Goal: Transaction & Acquisition: Obtain resource

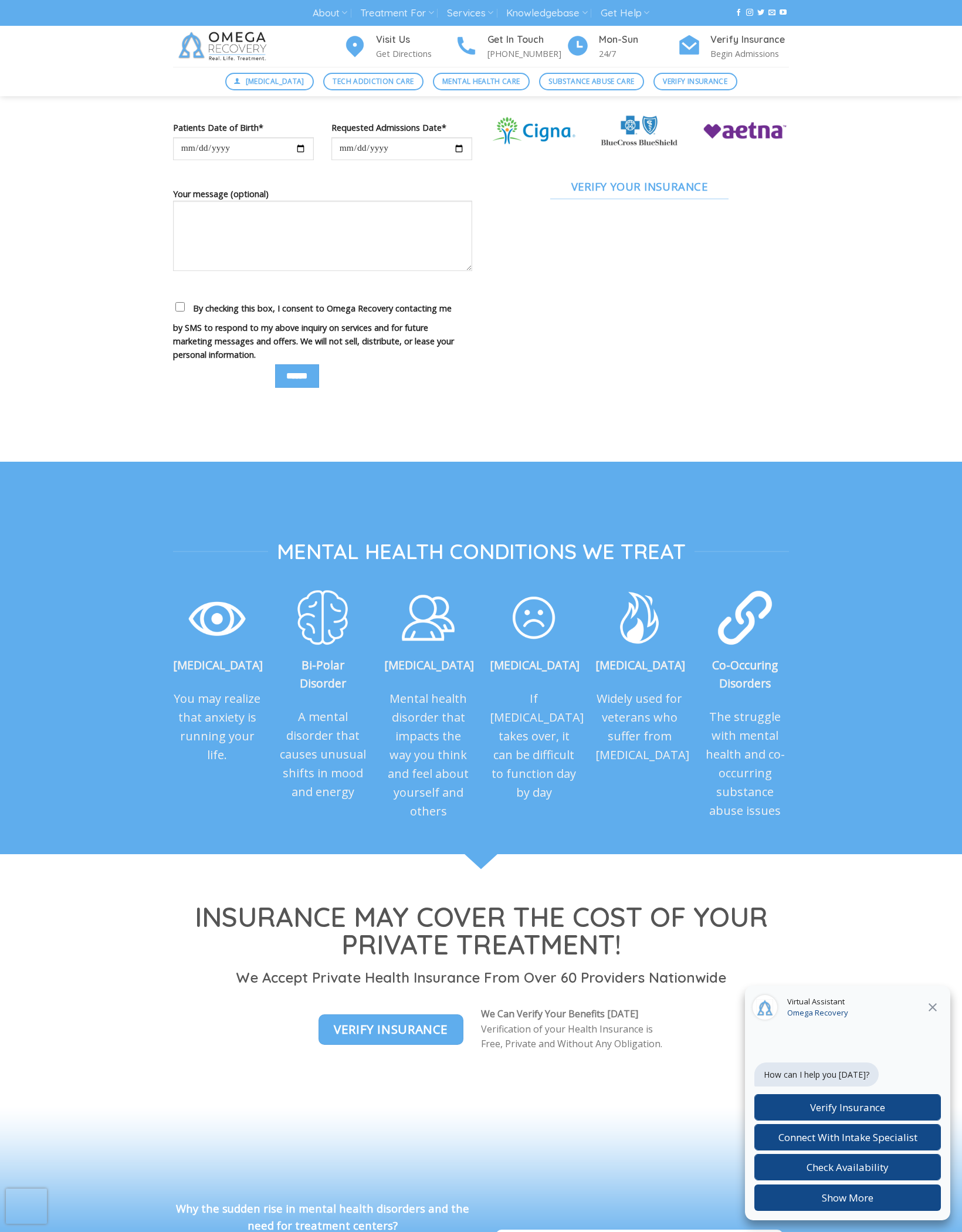
scroll to position [858, 0]
click at [810, 1120] on label "Verify Insurance" at bounding box center [847, 1107] width 187 height 27
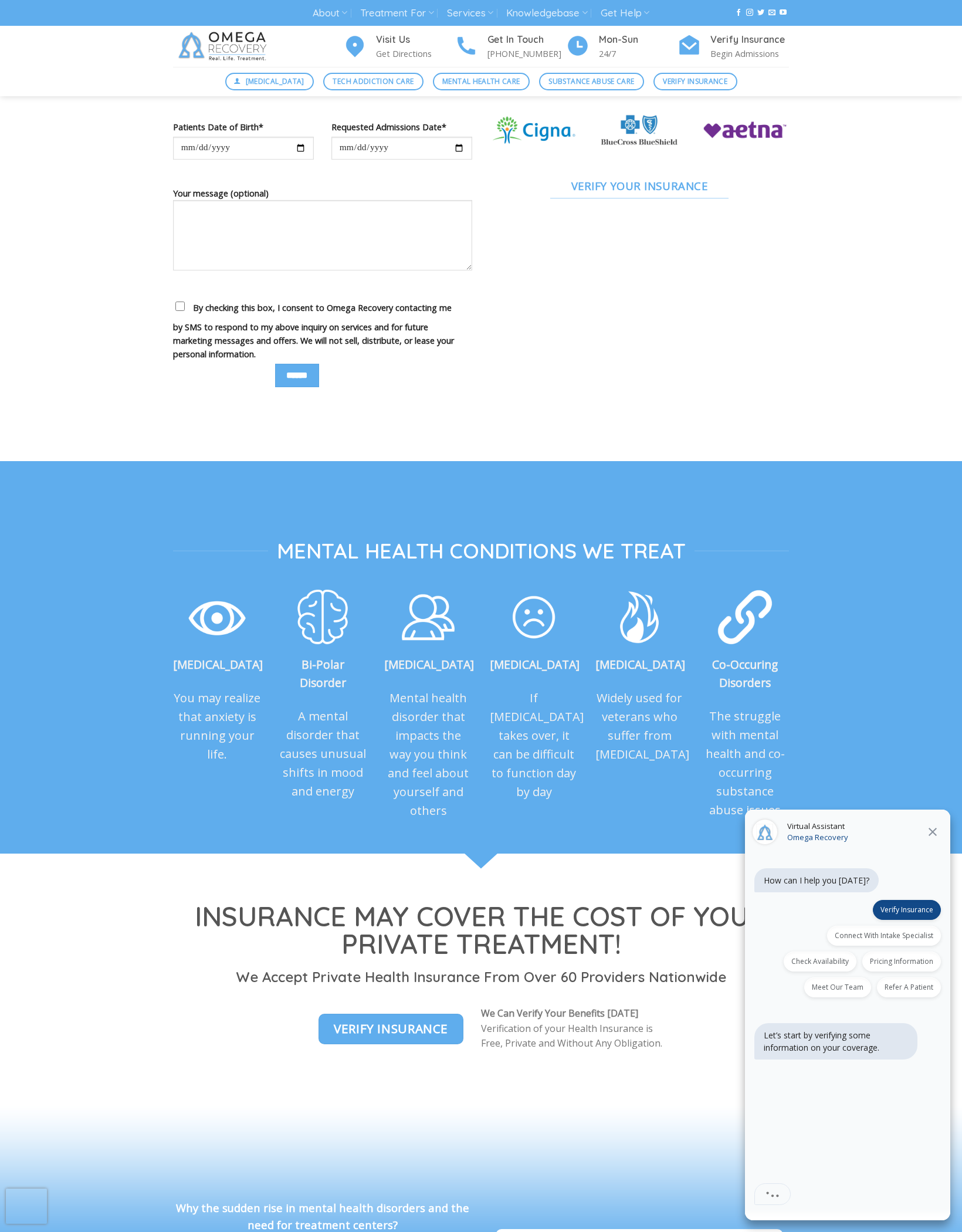
click at [790, 1054] on p "Let’s start by verifying some information on your coverage." at bounding box center [836, 1041] width 144 height 25
click at [881, 895] on div "How can I help you [DATE]?" at bounding box center [847, 882] width 187 height 27
click at [885, 920] on label "Verify Insurance" at bounding box center [906, 910] width 68 height 20
click at [838, 966] on span "Check Availability" at bounding box center [820, 961] width 57 height 10
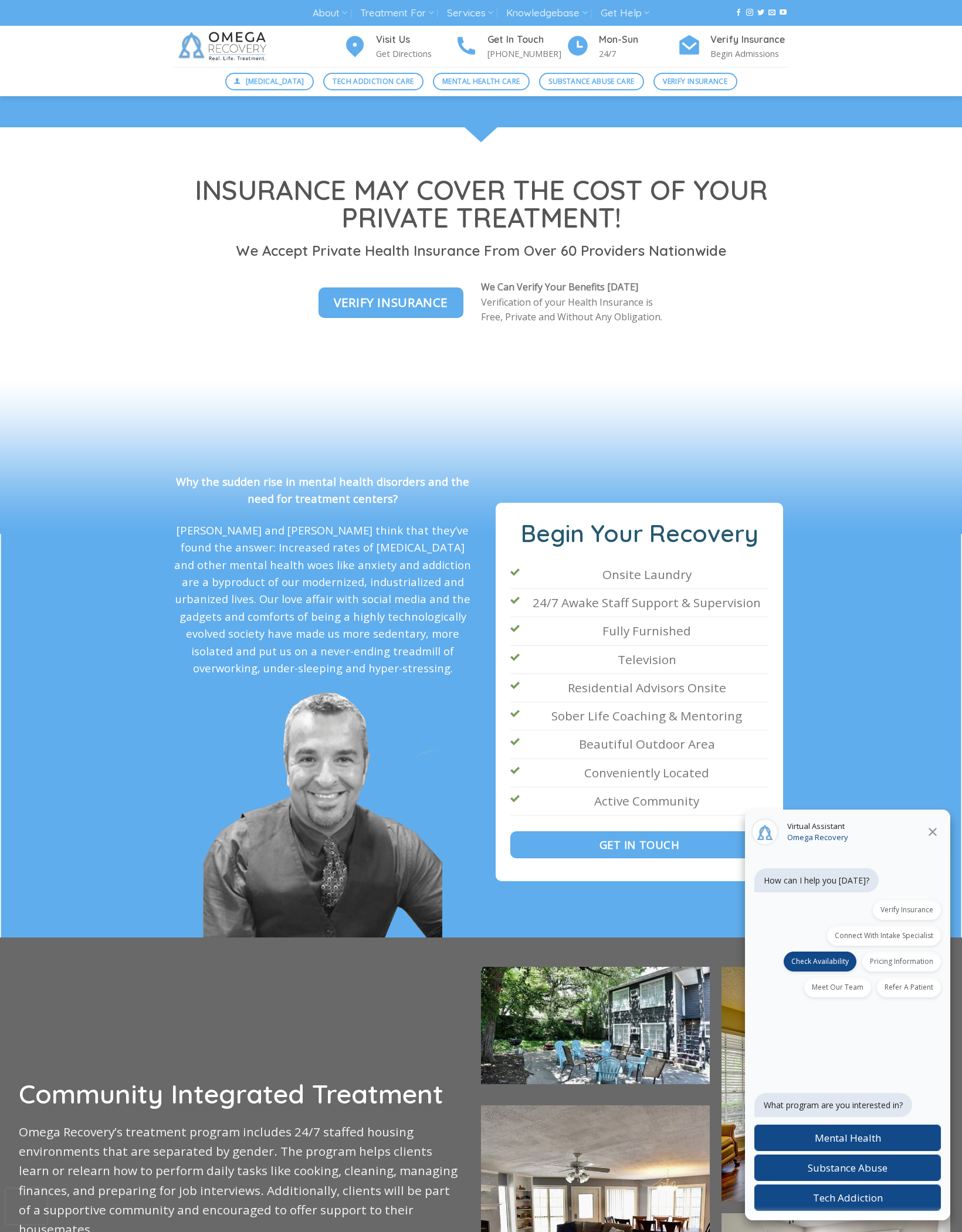
scroll to position [1594, 0]
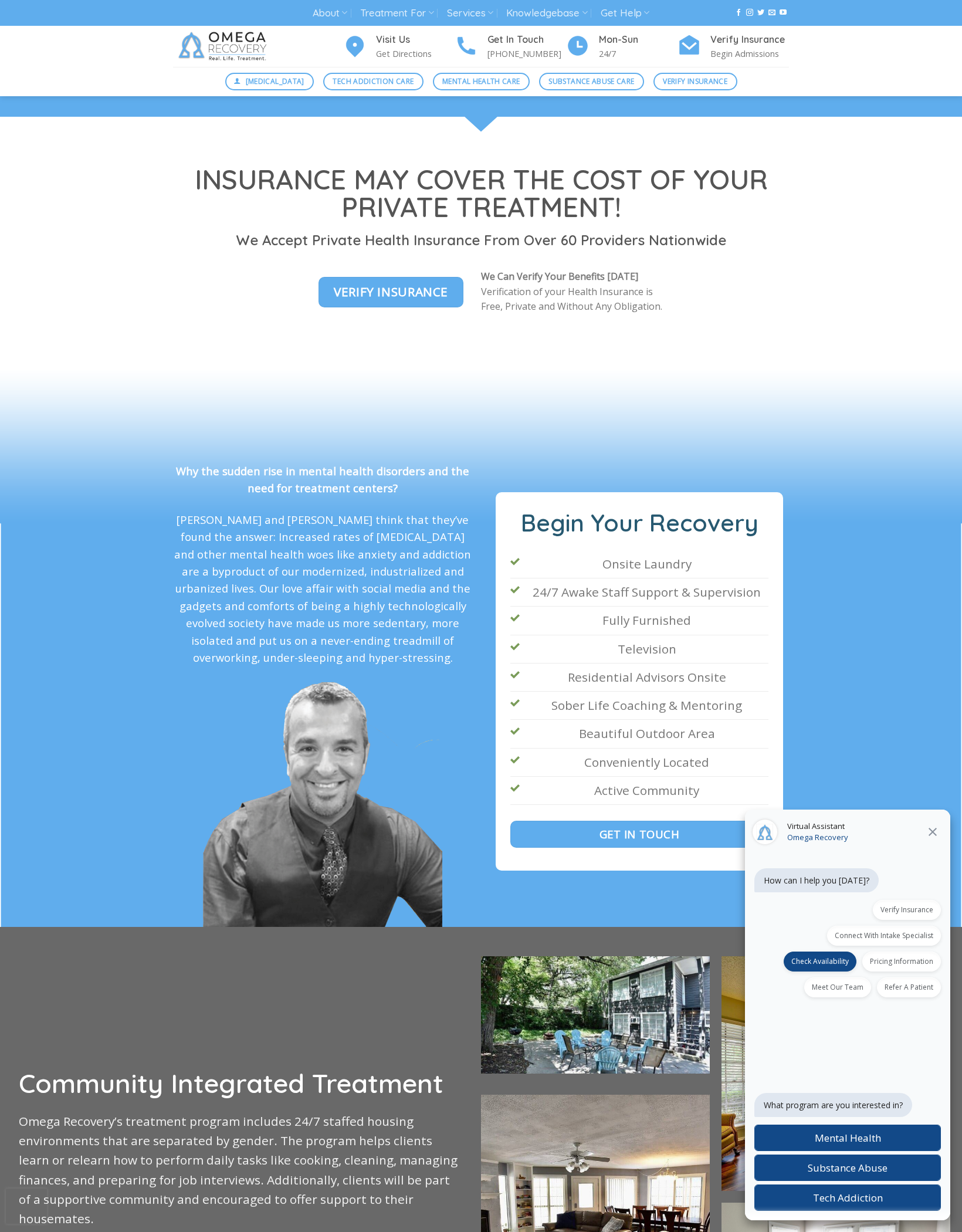
click at [801, 1181] on label "Substance Abuse" at bounding box center [847, 1168] width 187 height 27
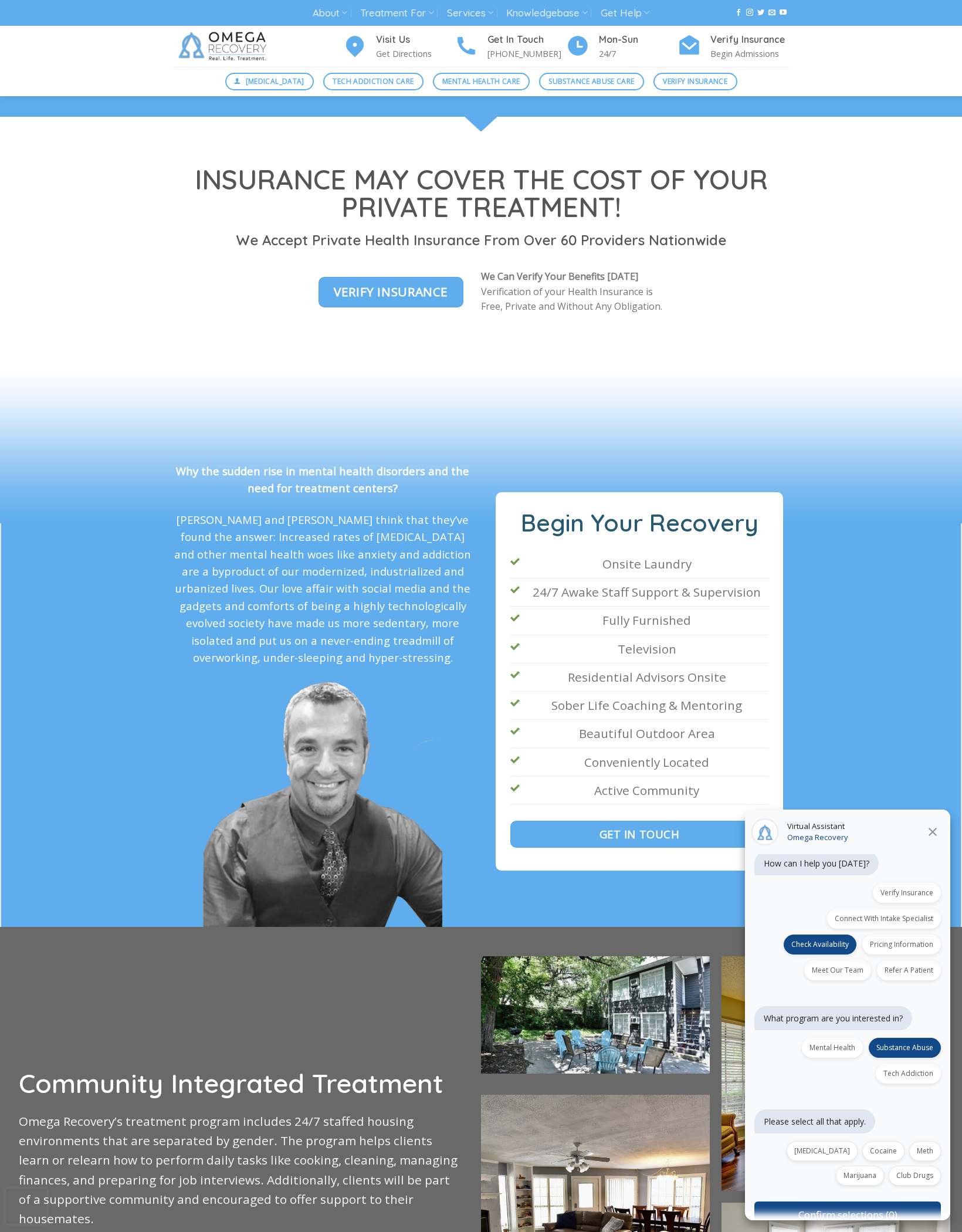
scroll to position [34, 0]
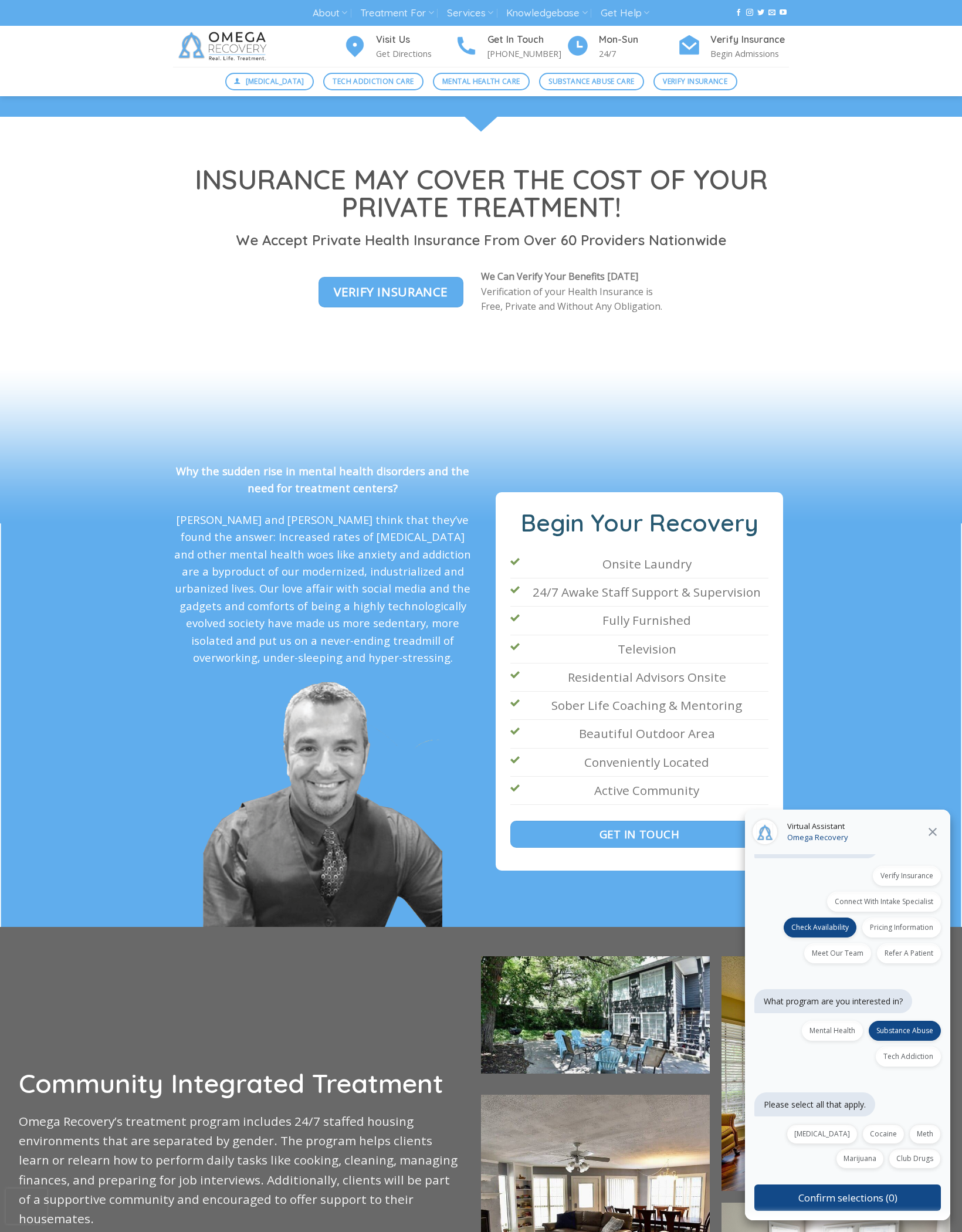
click at [862, 1144] on label "Cocaine" at bounding box center [883, 1134] width 43 height 20
click at [787, 1144] on label "Opioid" at bounding box center [822, 1134] width 71 height 20
click at [827, 1211] on button "Confirm selections (2)" at bounding box center [847, 1197] width 187 height 27
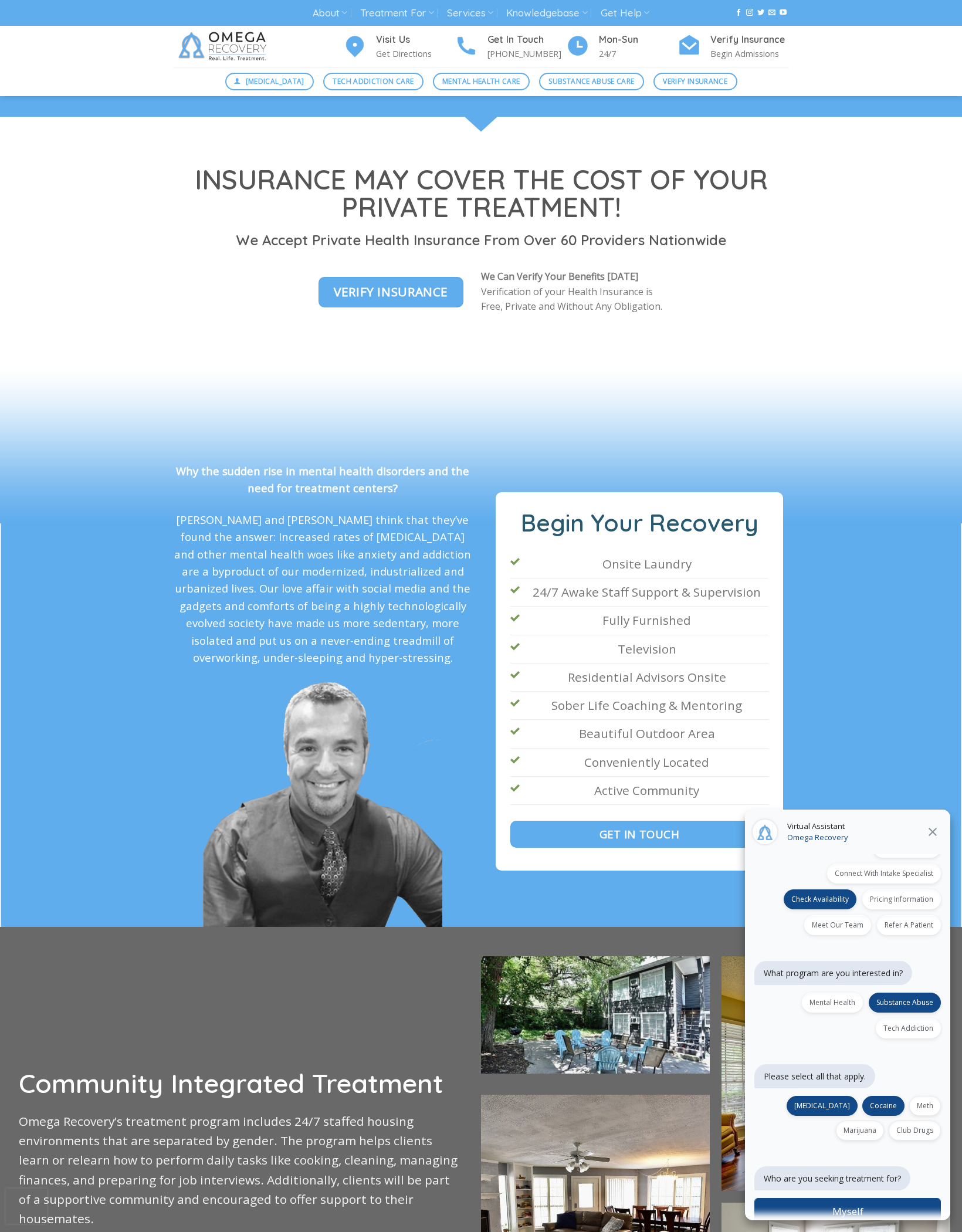
scroll to position [106, 0]
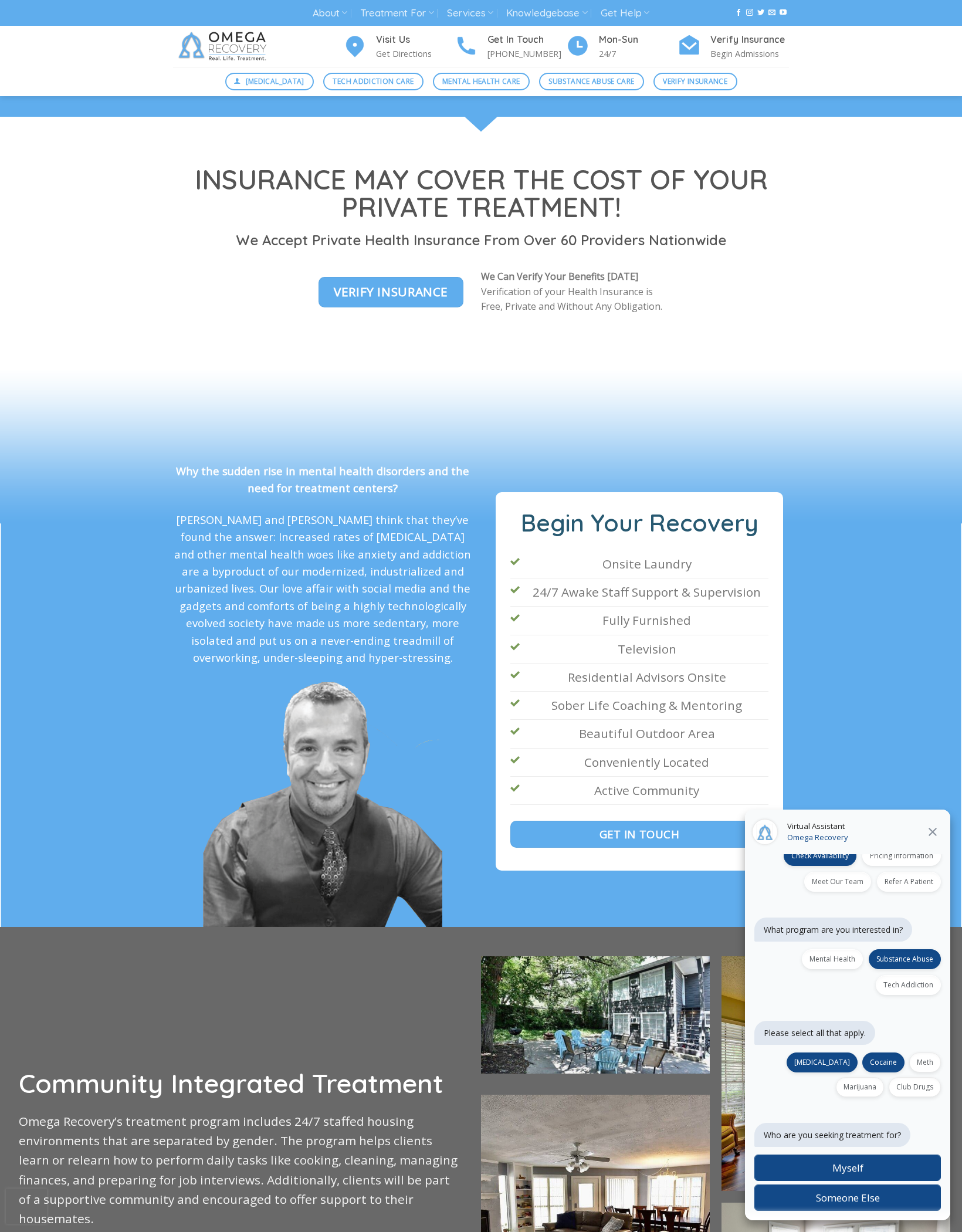
click at [815, 1181] on label "Myself" at bounding box center [847, 1168] width 187 height 27
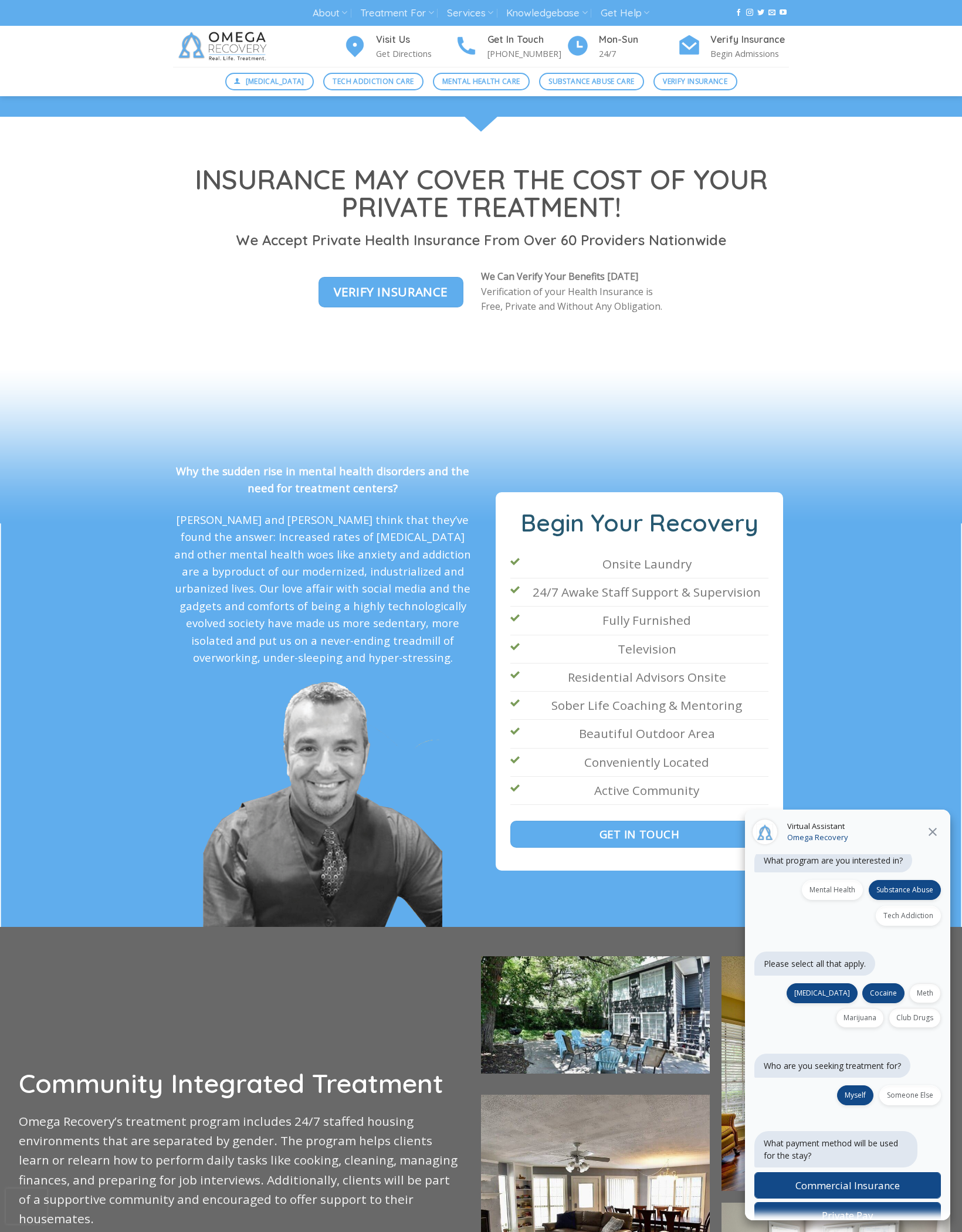
scroll to position [193, 0]
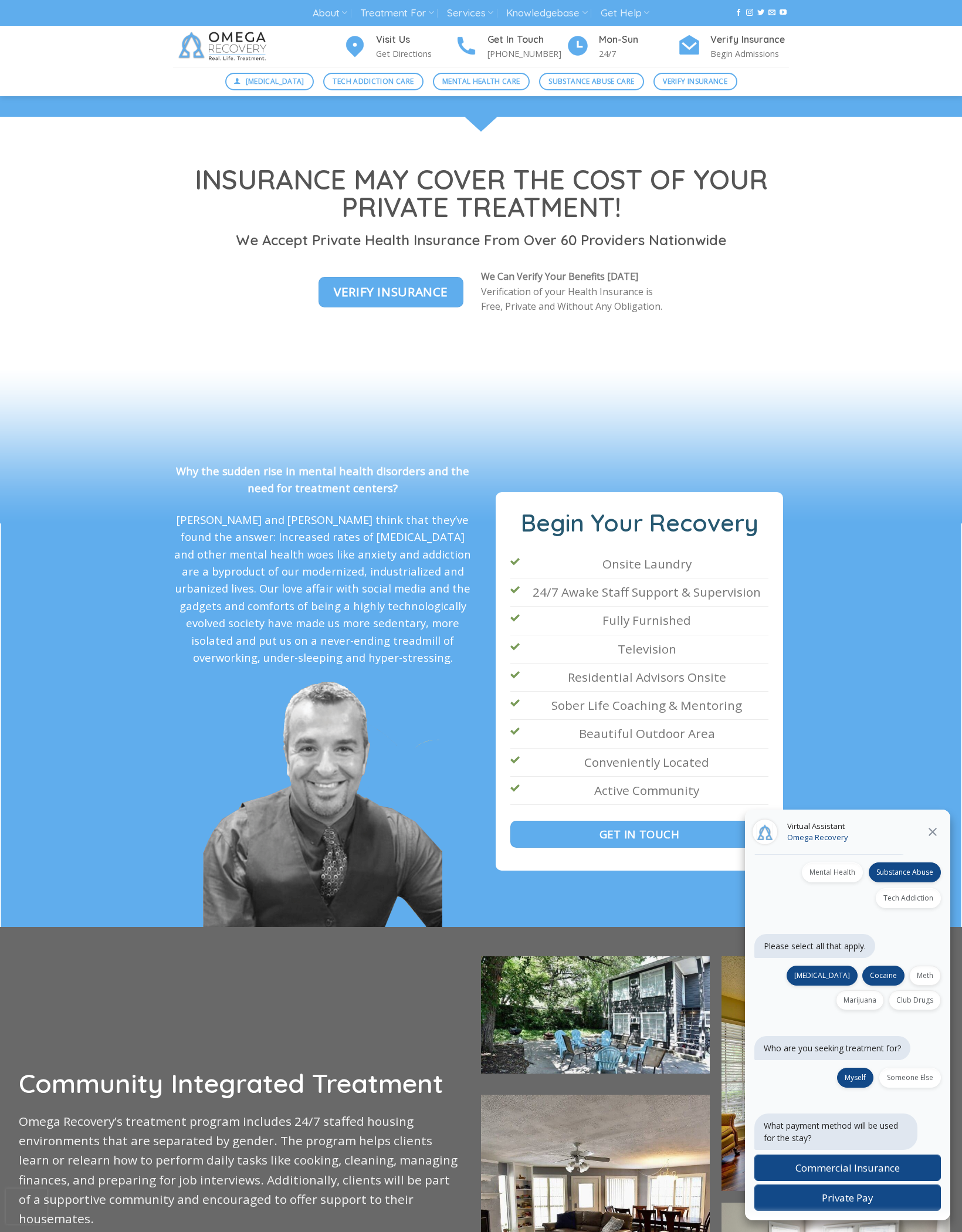
click at [844, 1087] on label "Myself" at bounding box center [855, 1078] width 37 height 20
click at [826, 1174] on span "Commercial Insurance" at bounding box center [847, 1168] width 105 height 14
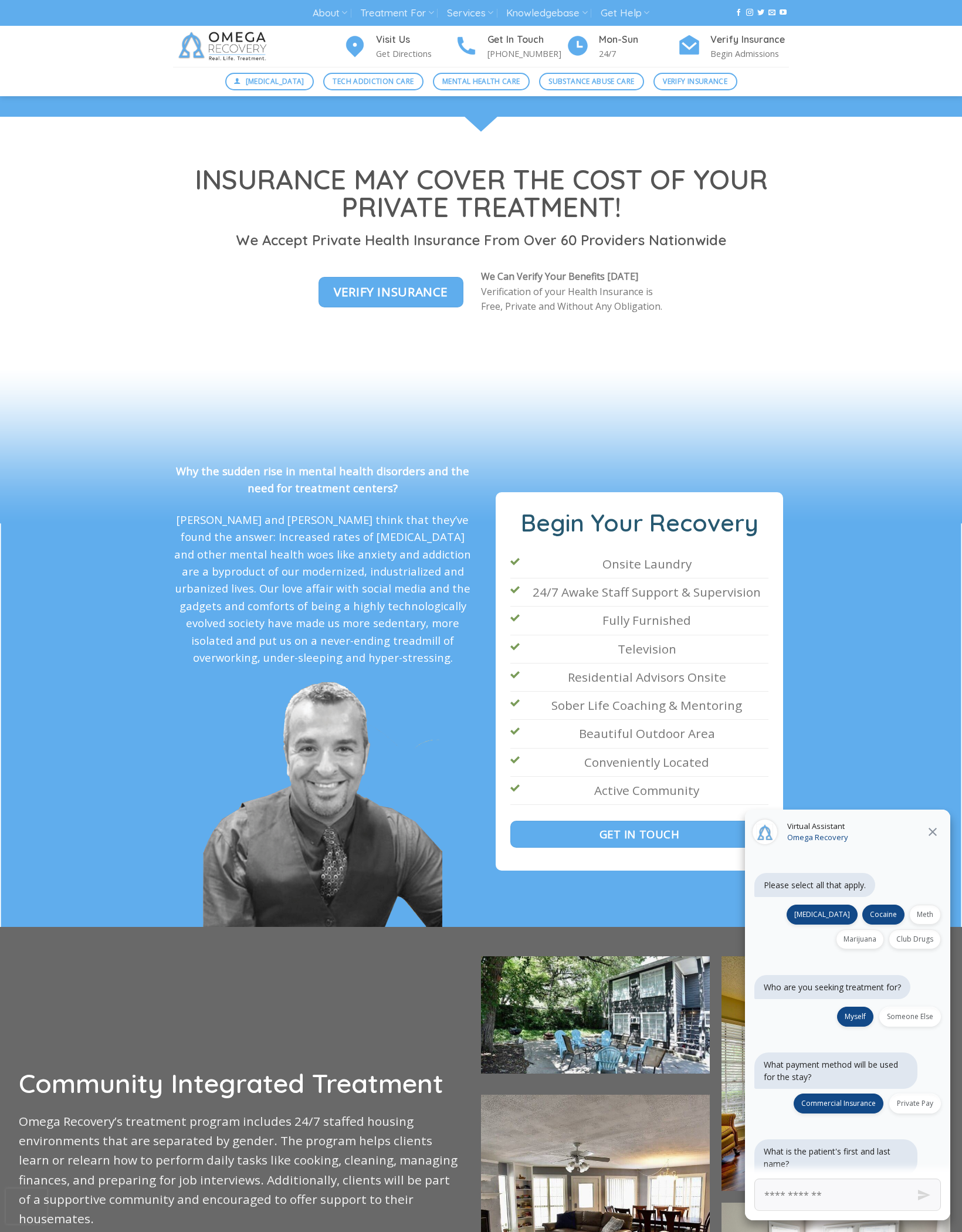
scroll to position [262, 0]
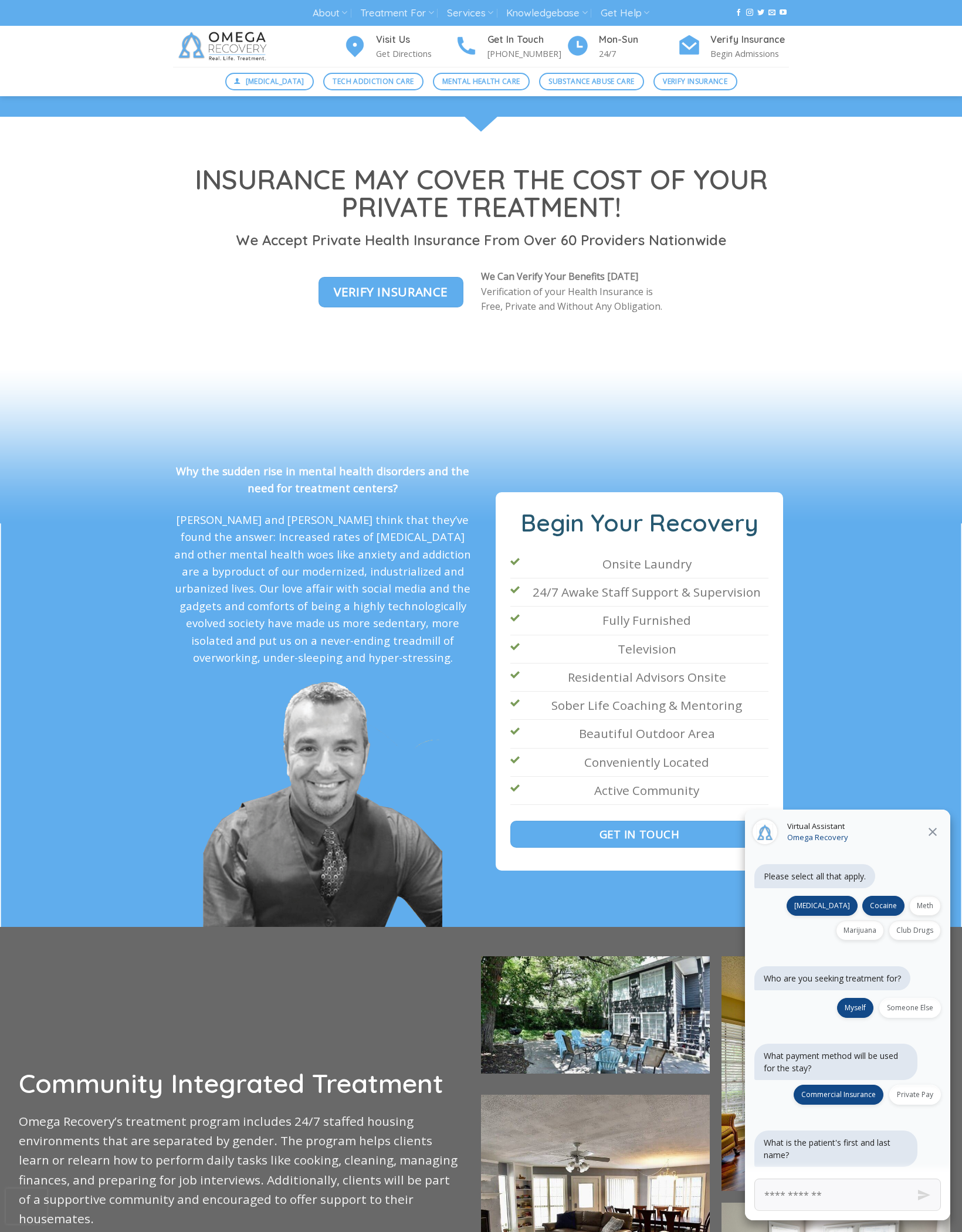
click at [798, 1211] on input "First and Last Name" at bounding box center [847, 1194] width 187 height 32
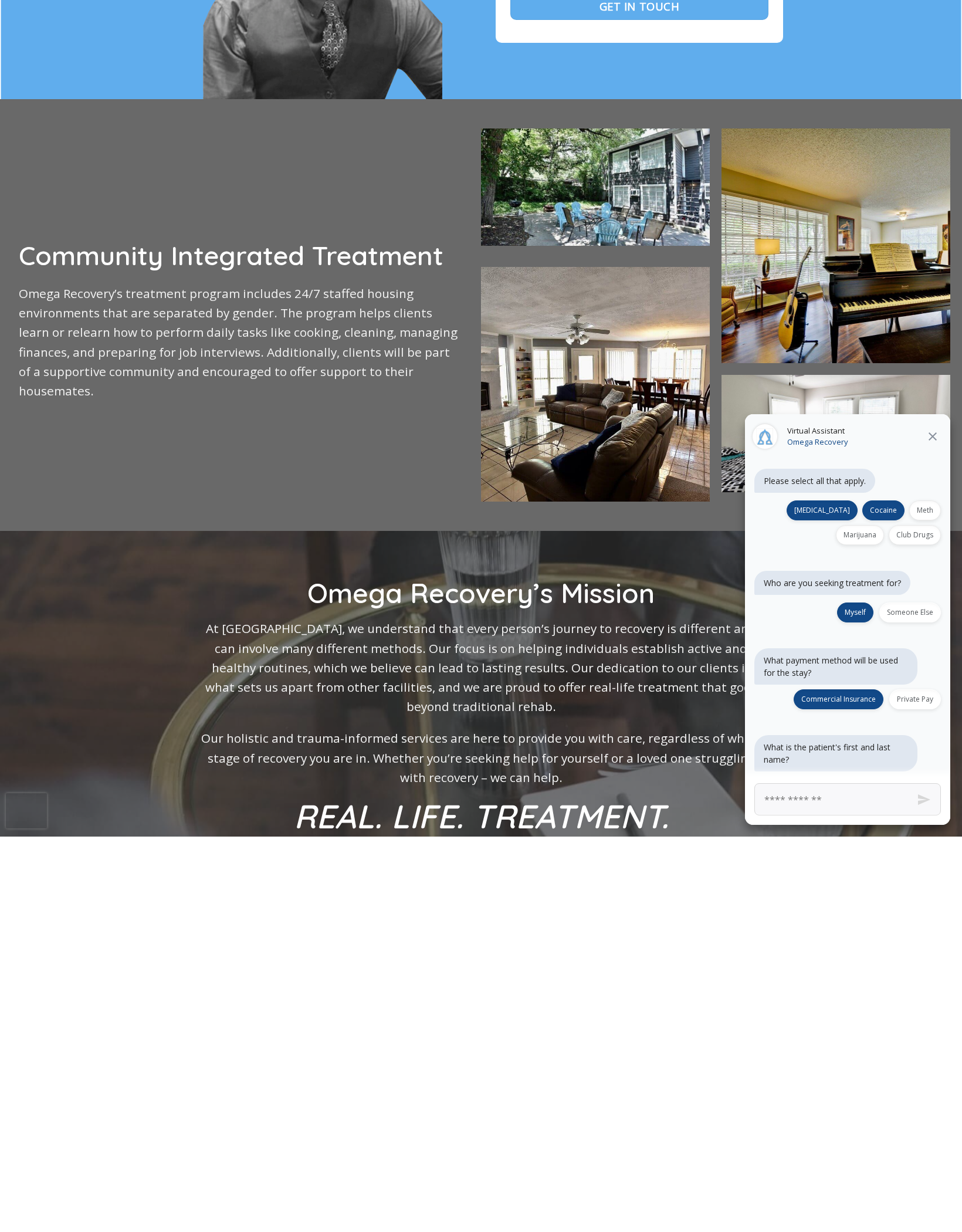
click at [766, 1136] on p "What is the patient's first and last name?" at bounding box center [836, 1149] width 144 height 25
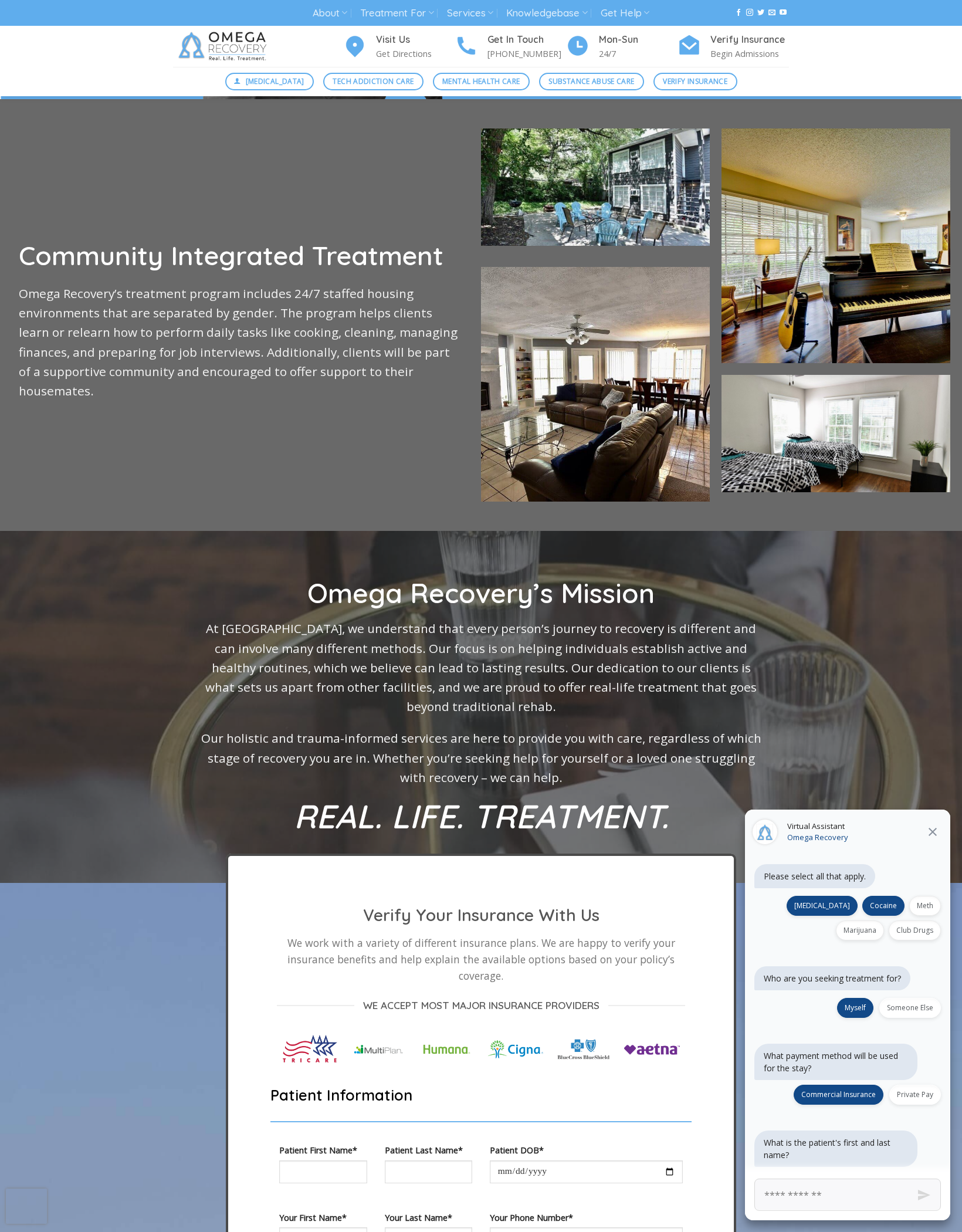
click at [766, 863] on div at bounding box center [481, 707] width 634 height 352
click at [457, 1066] on img at bounding box center [446, 1049] width 59 height 34
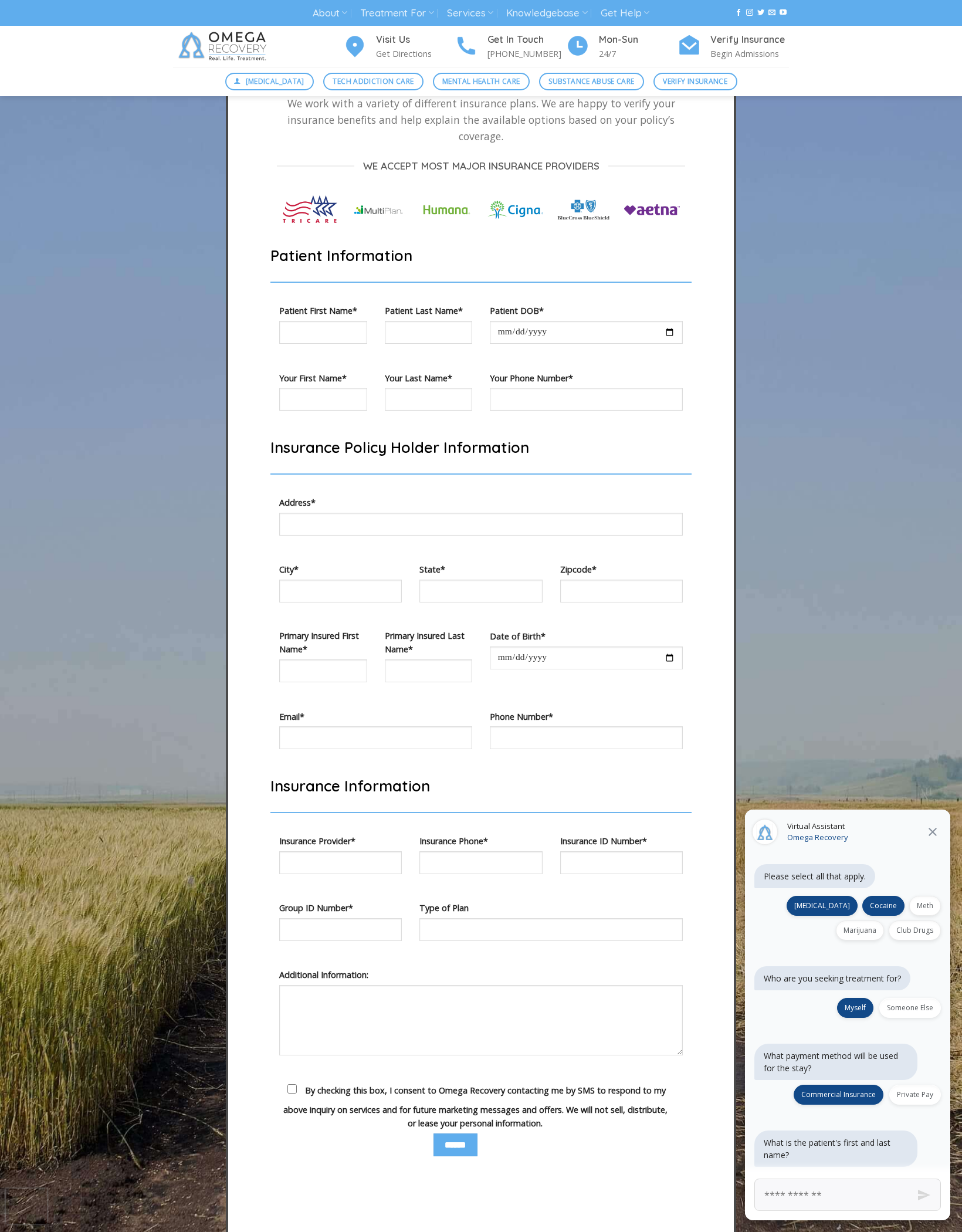
scroll to position [3262, 0]
click at [440, 1156] on input "******" at bounding box center [455, 1144] width 44 height 23
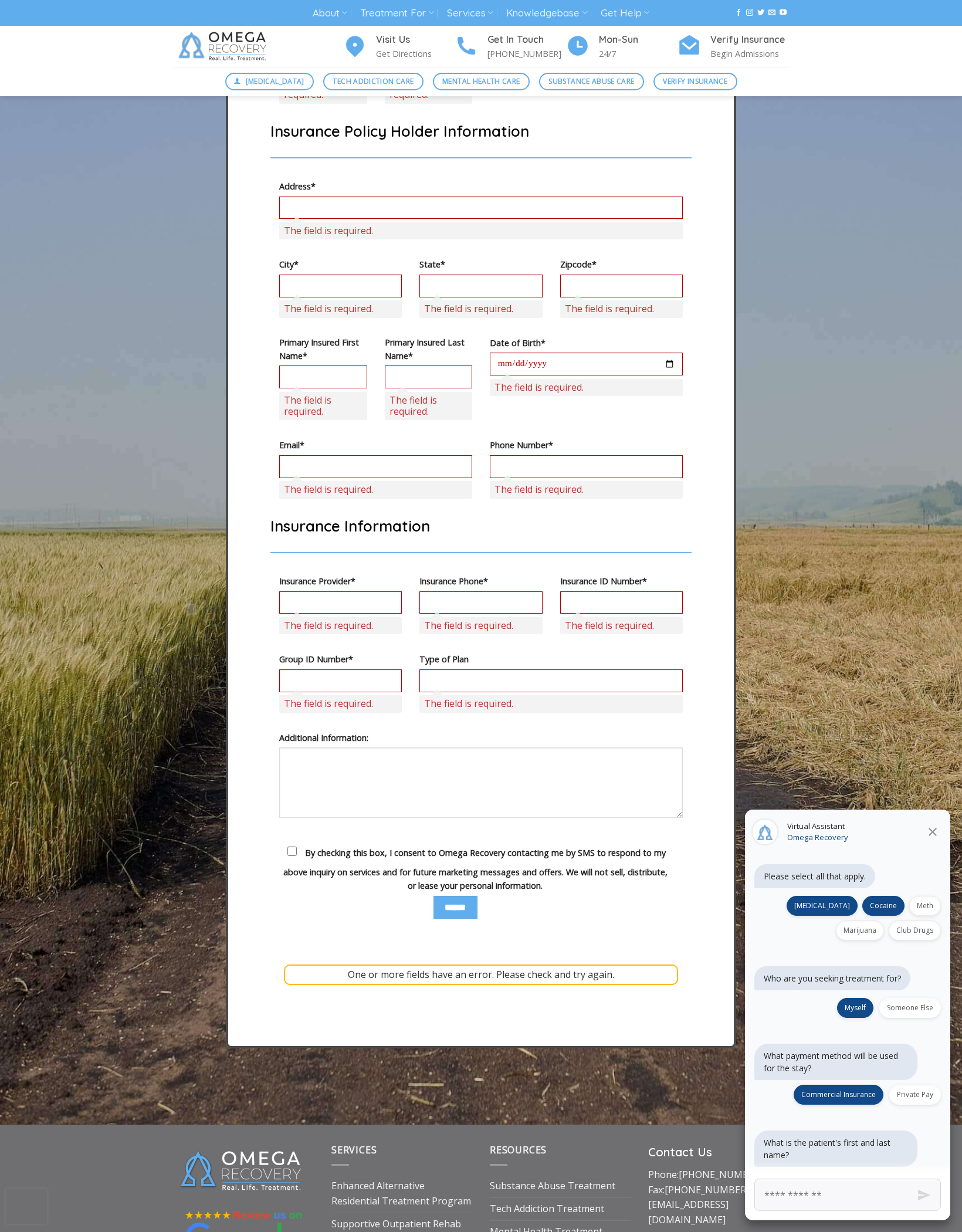
scroll to position [3786, 0]
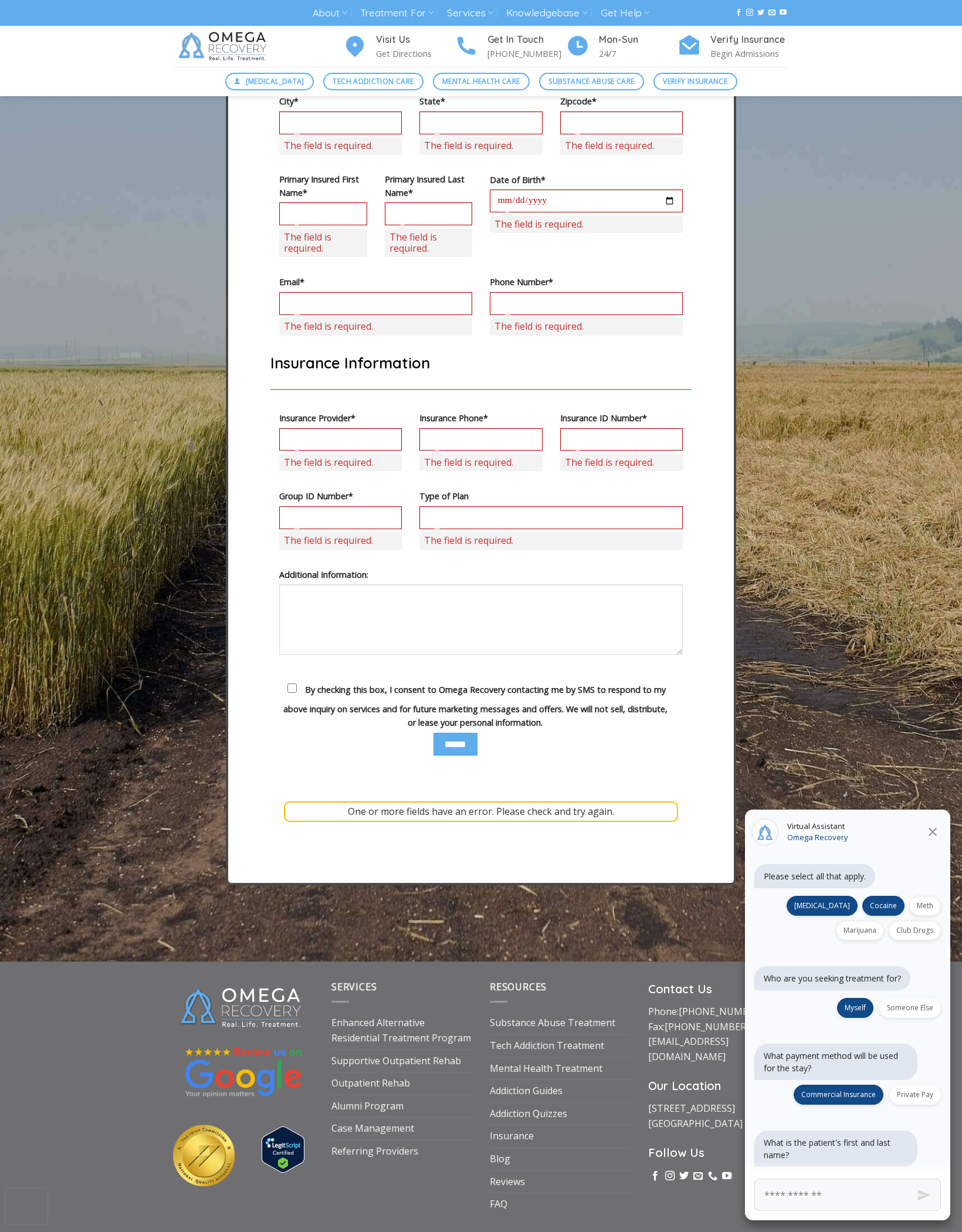
click at [354, 1073] on link "Supportive Outpatient Rehab" at bounding box center [396, 1061] width 129 height 22
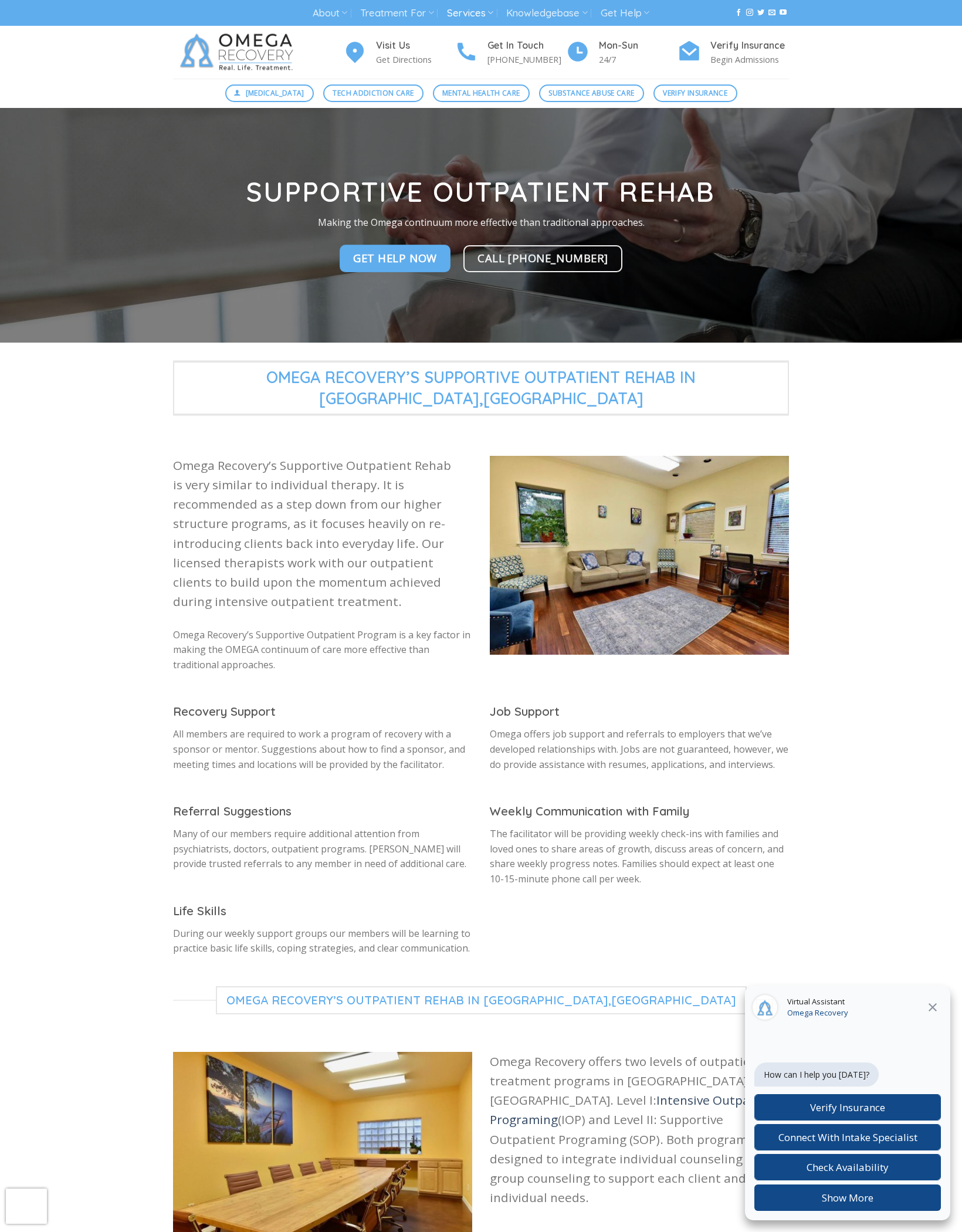
scroll to position [1229, 0]
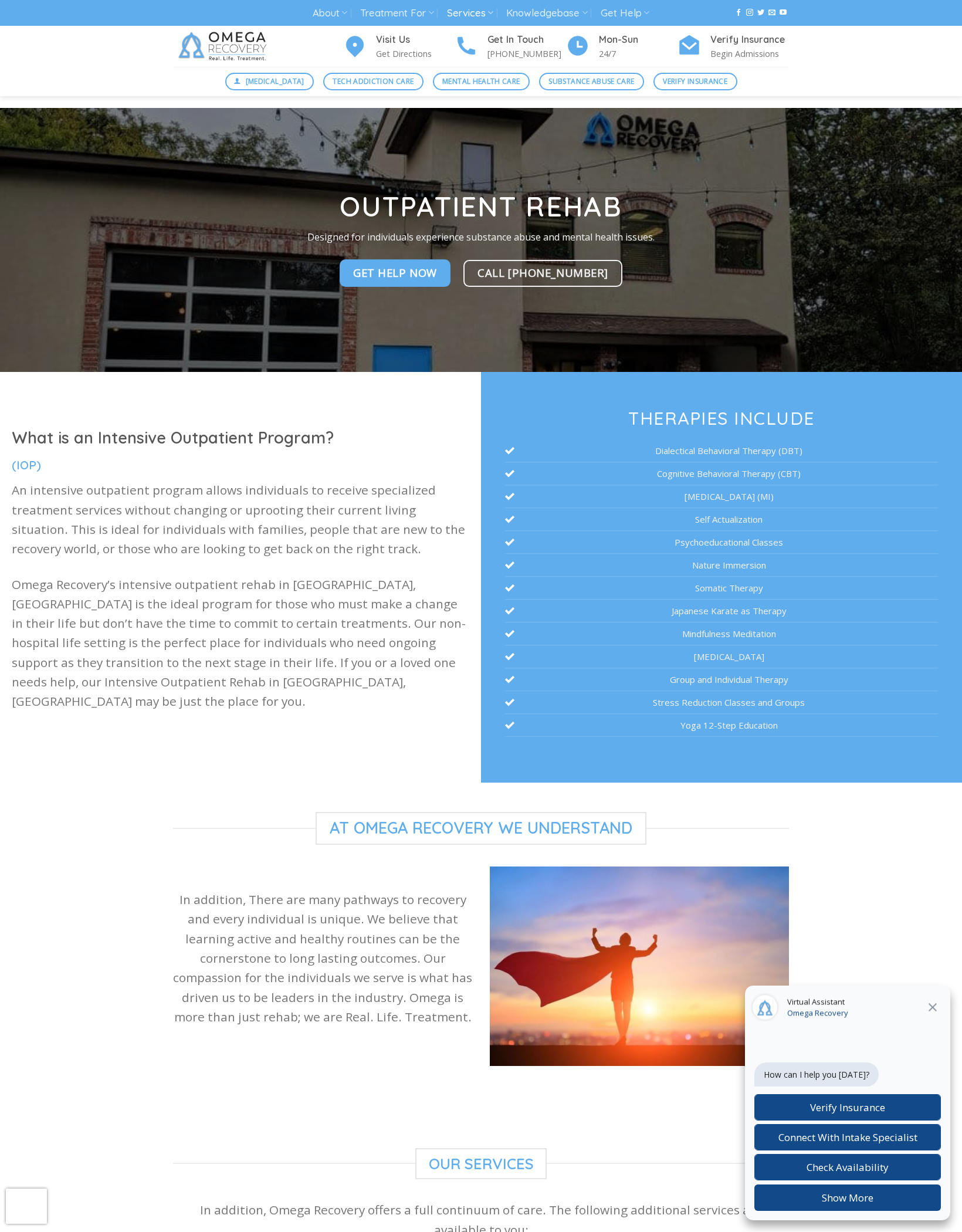
scroll to position [1123, 0]
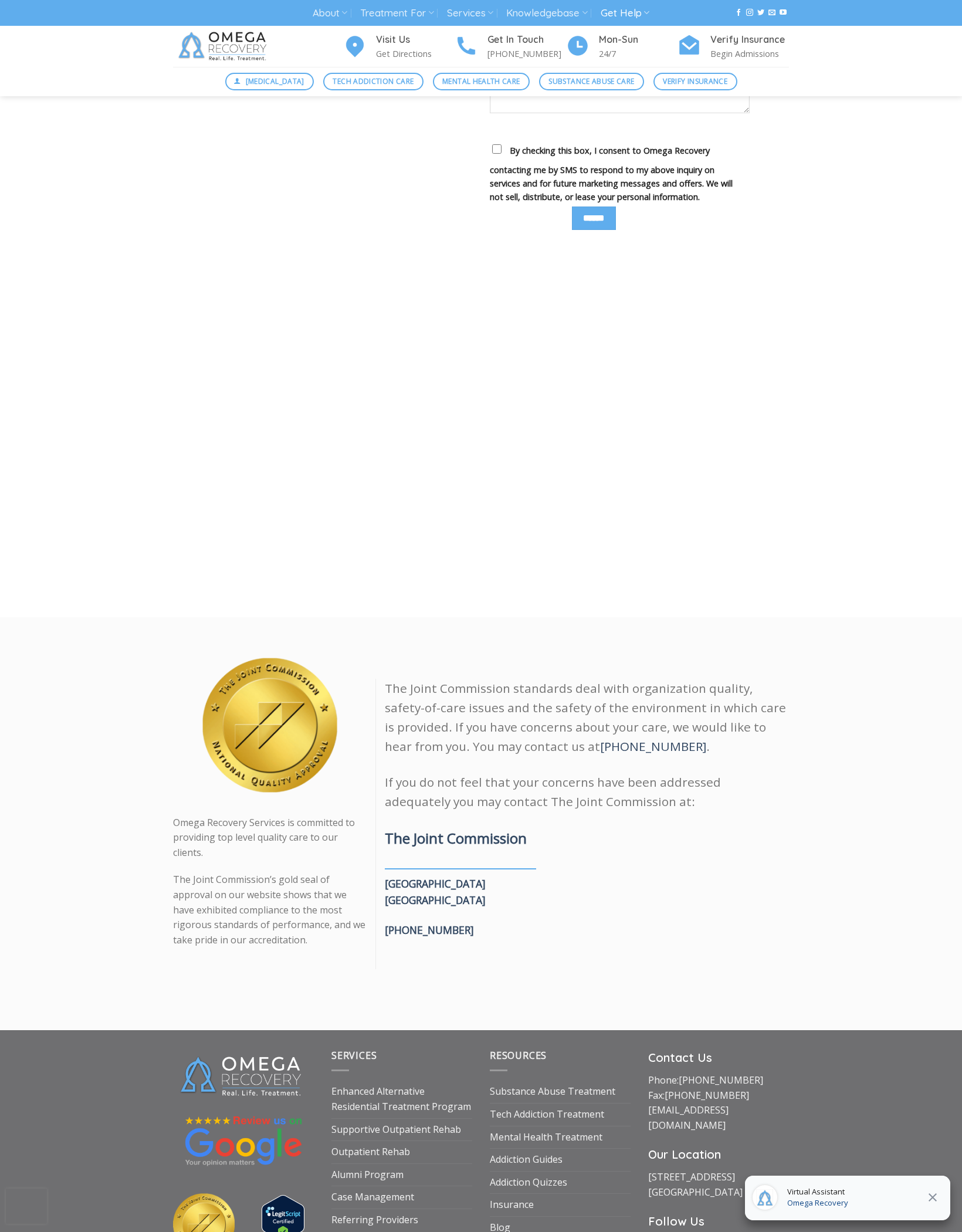
scroll to position [845, 0]
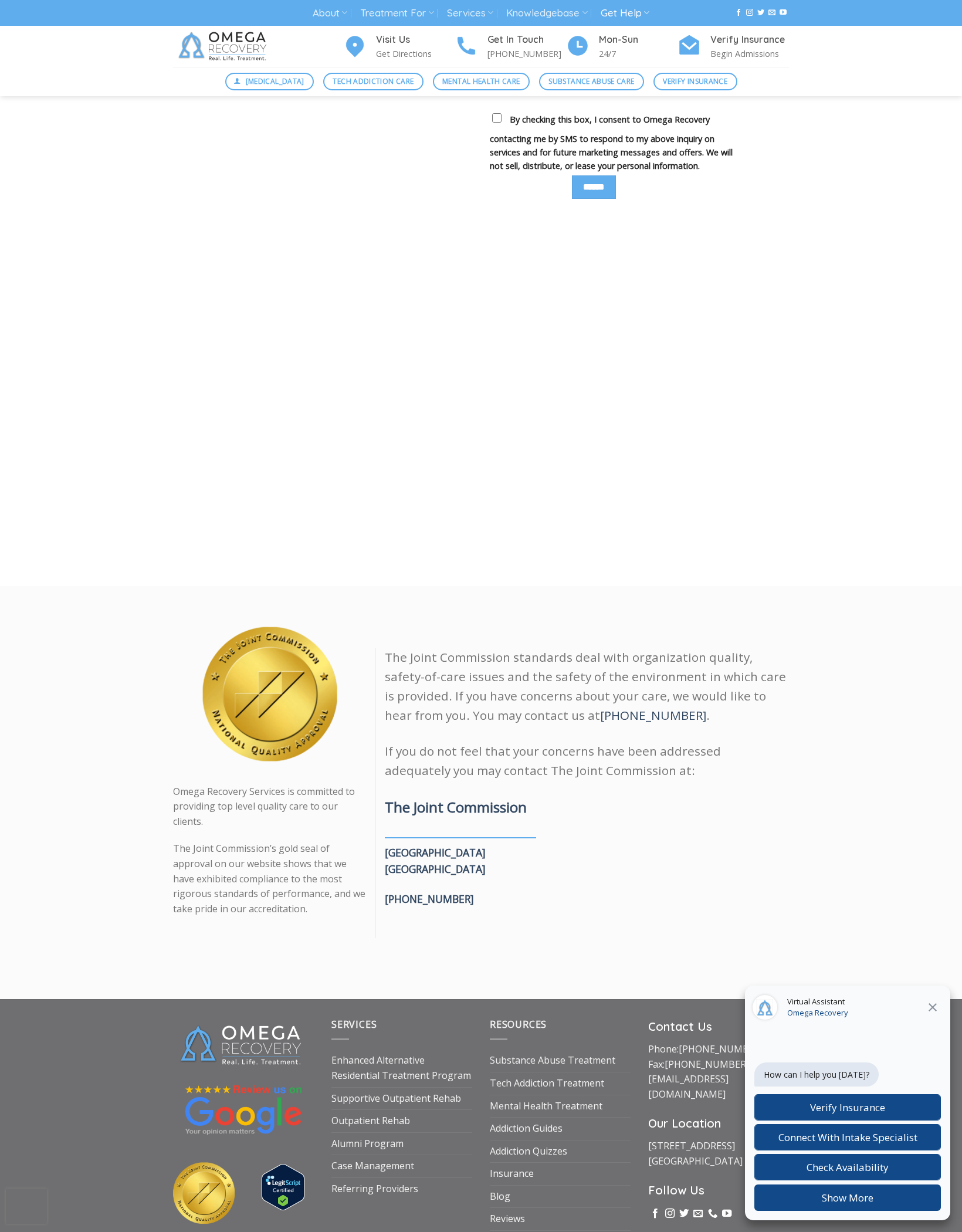
click at [360, 1129] on link "Outpatient Rehab" at bounding box center [370, 1121] width 79 height 22
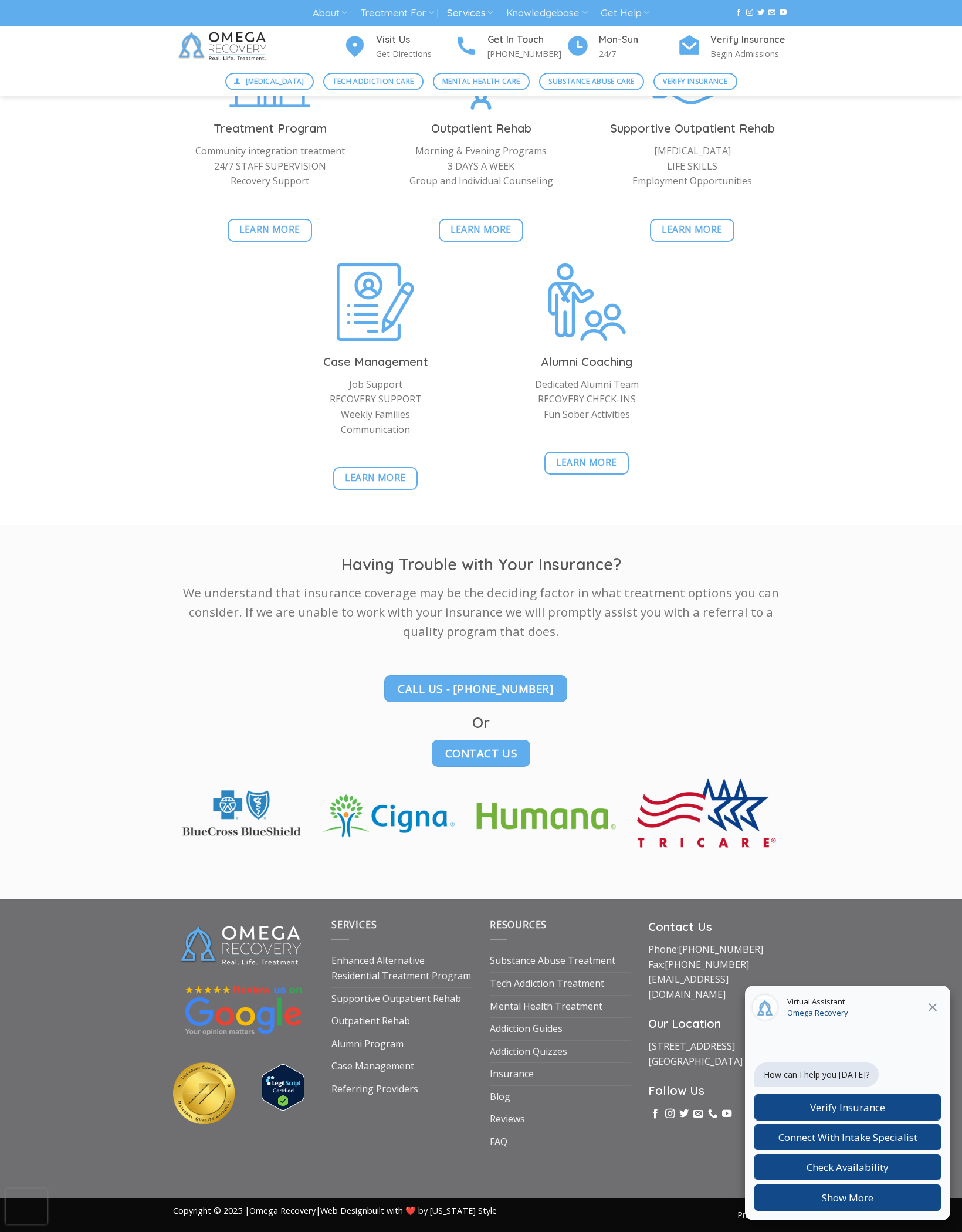
scroll to position [934, 0]
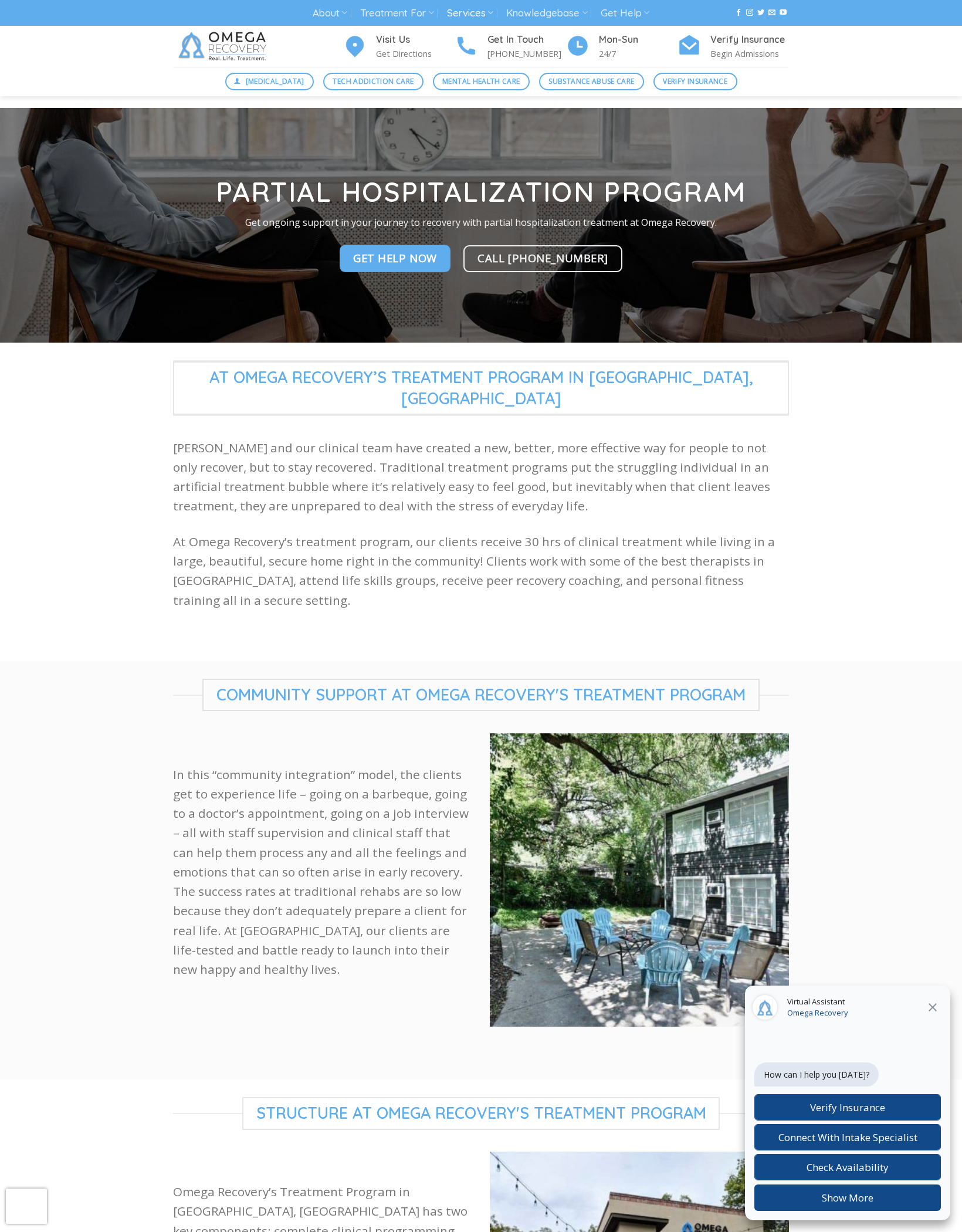
scroll to position [2105, 0]
